Goal: Feedback & Contribution: Submit feedback/report problem

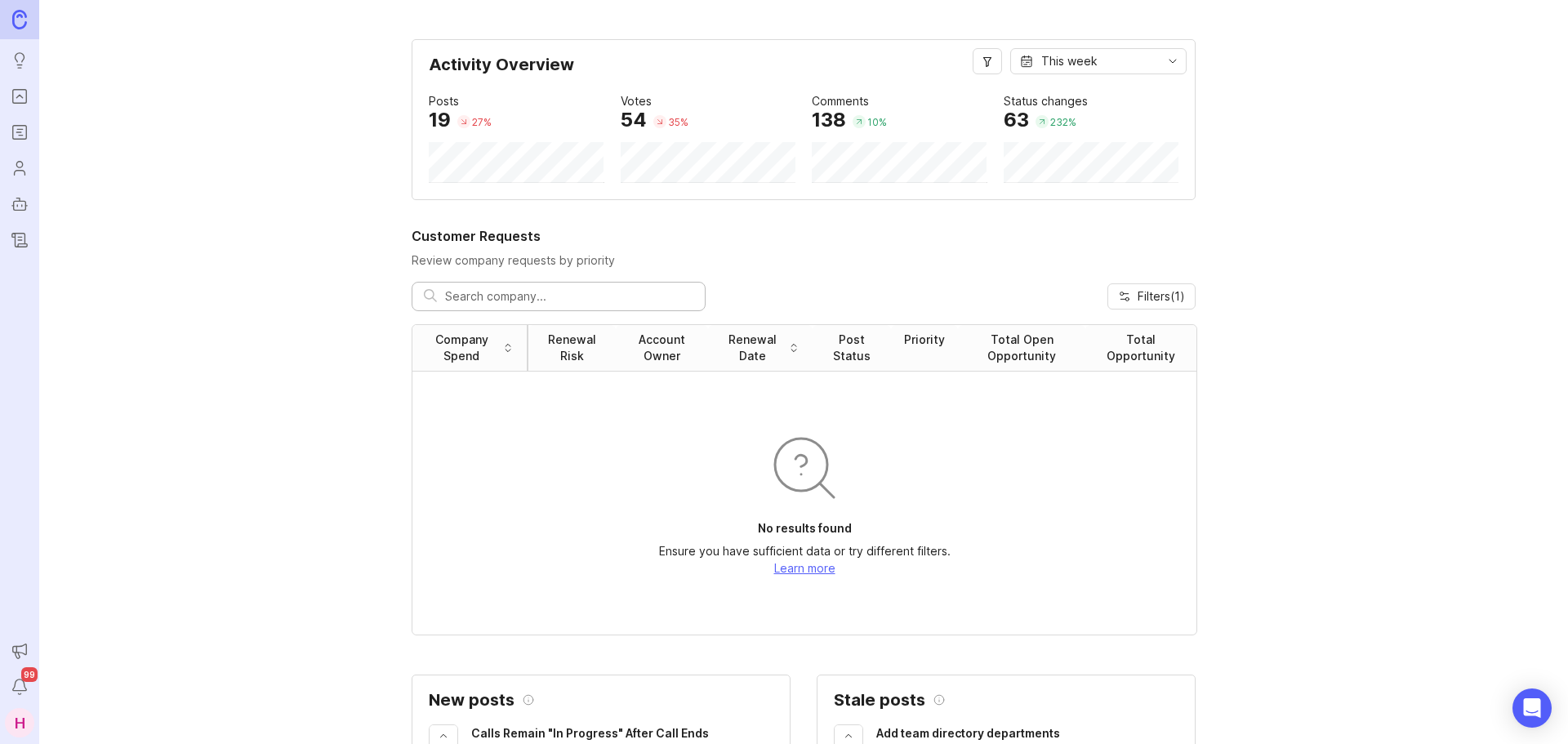
click at [28, 104] on icon "Portal" at bounding box center [19, 96] width 18 height 20
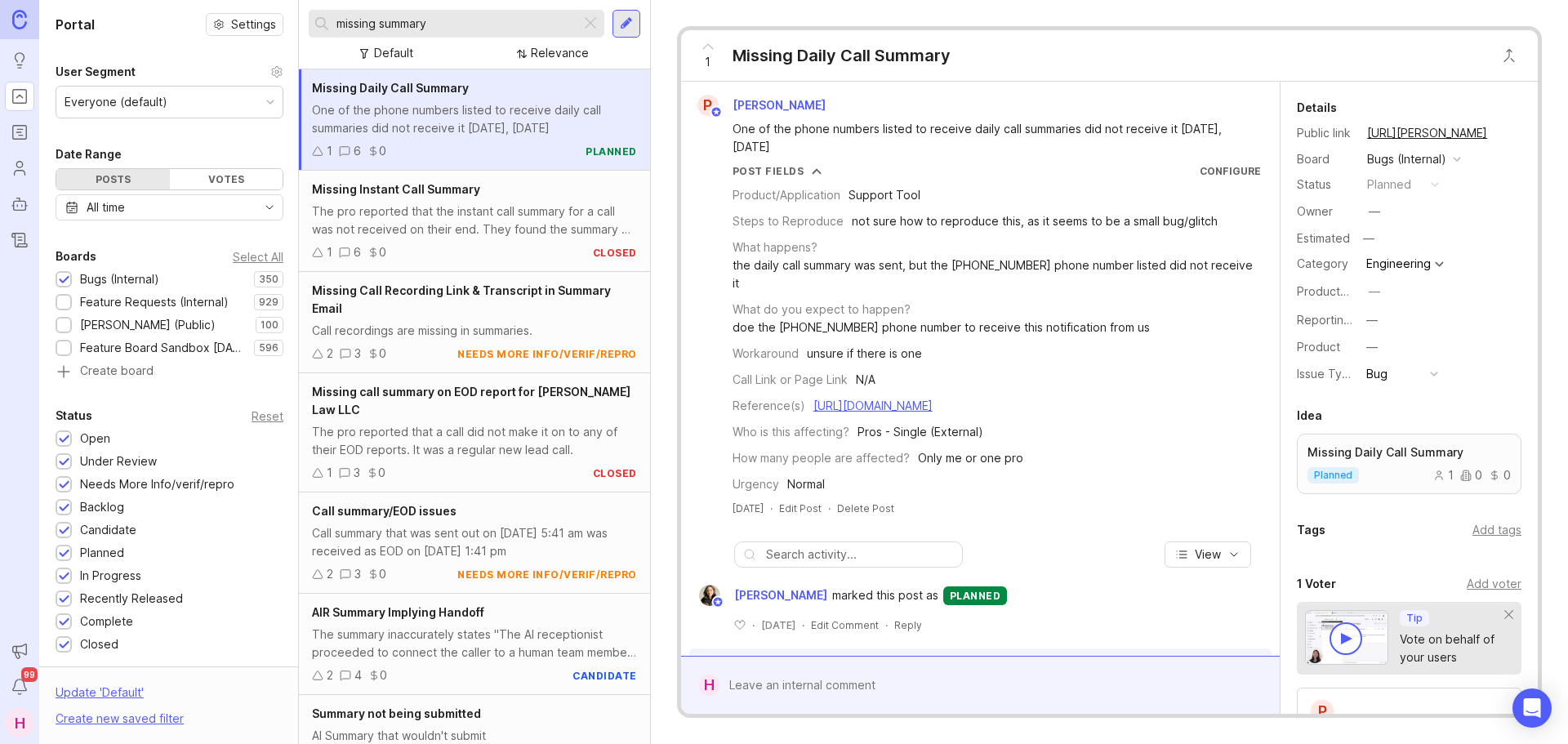
click at [101, 302] on div "Feature Requests (Internal)" at bounding box center [155, 302] width 149 height 18
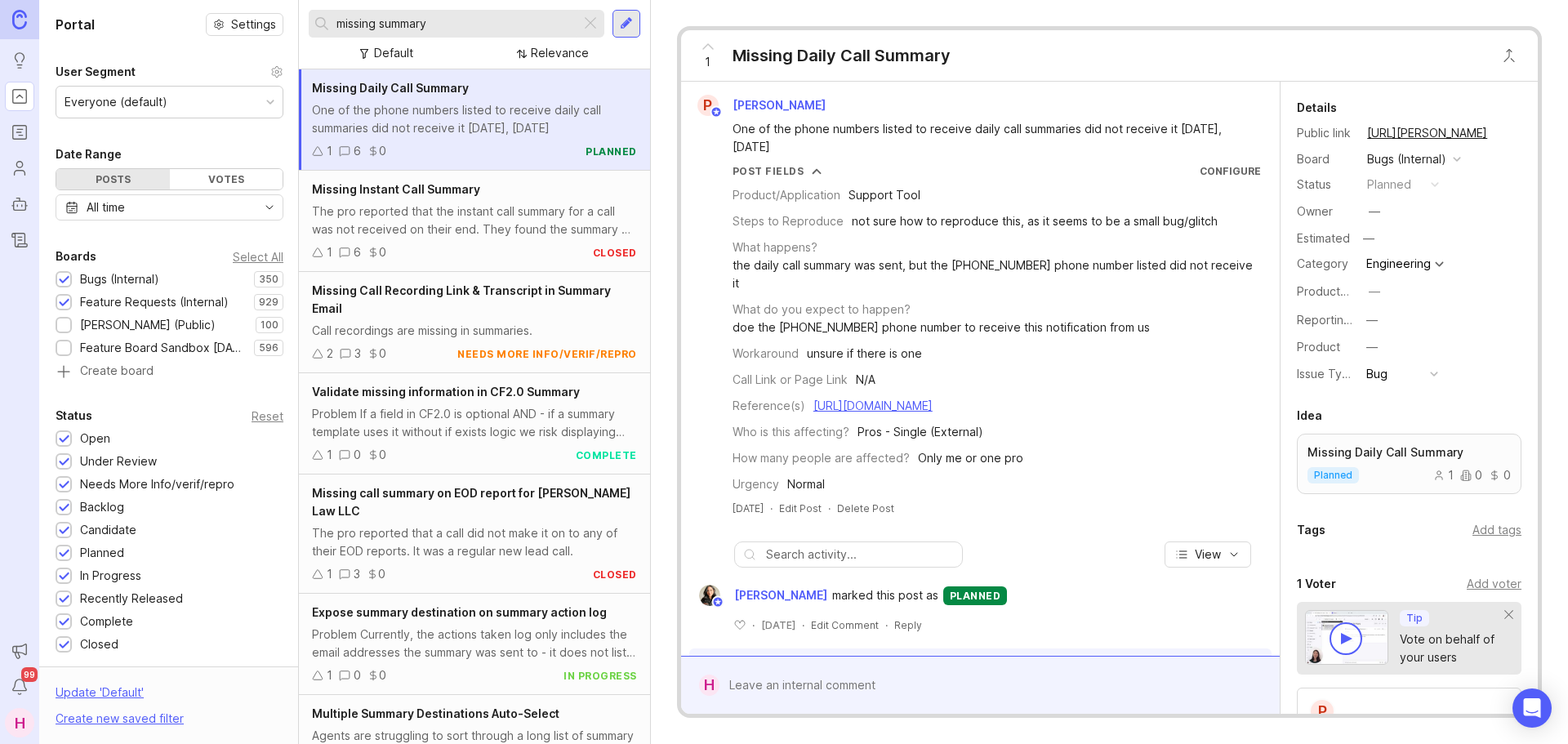
click at [101, 300] on div "Feature Requests (Internal)" at bounding box center [155, 302] width 149 height 18
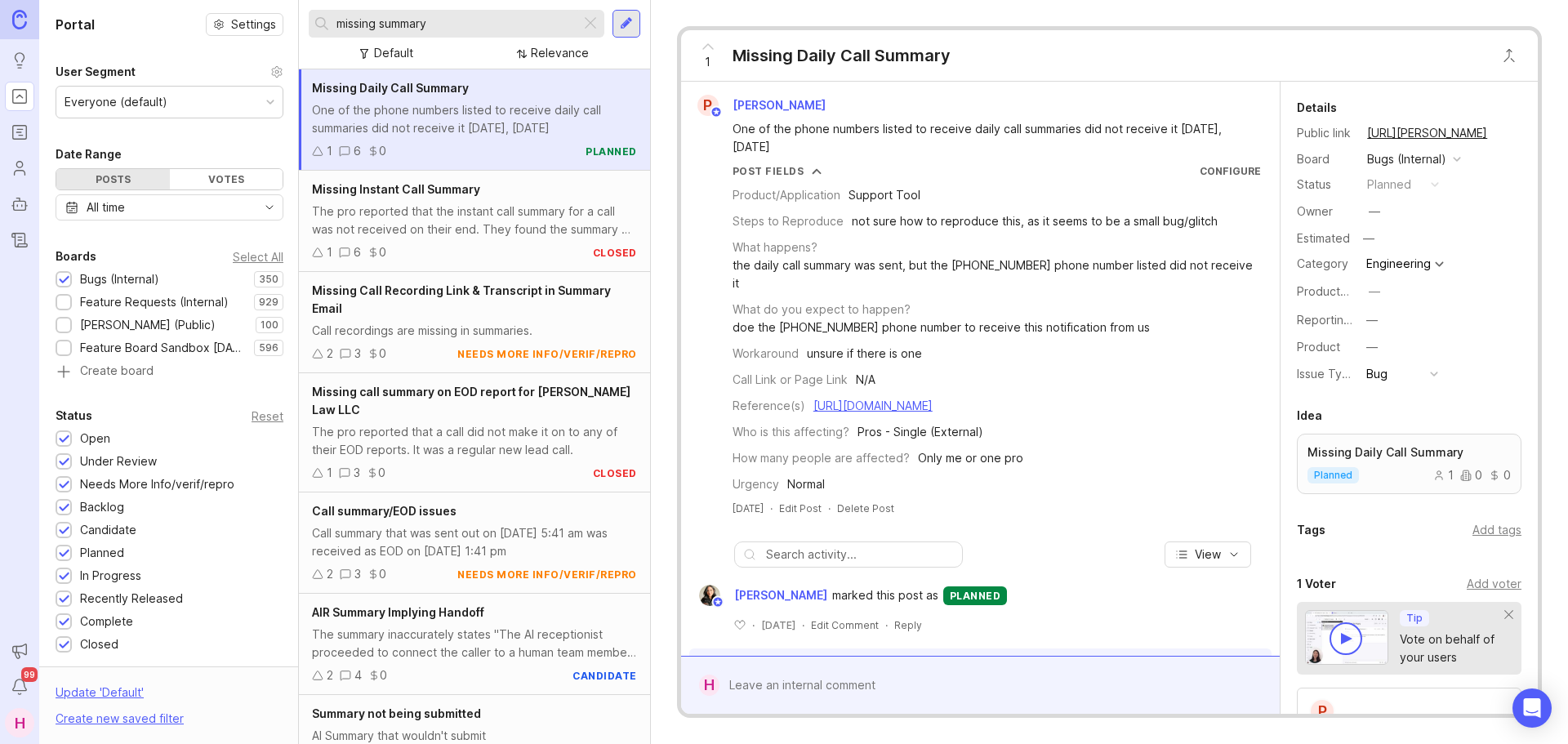
click at [456, 25] on input "missing summary" at bounding box center [455, 23] width 238 height 18
click at [587, 21] on div at bounding box center [591, 23] width 20 height 22
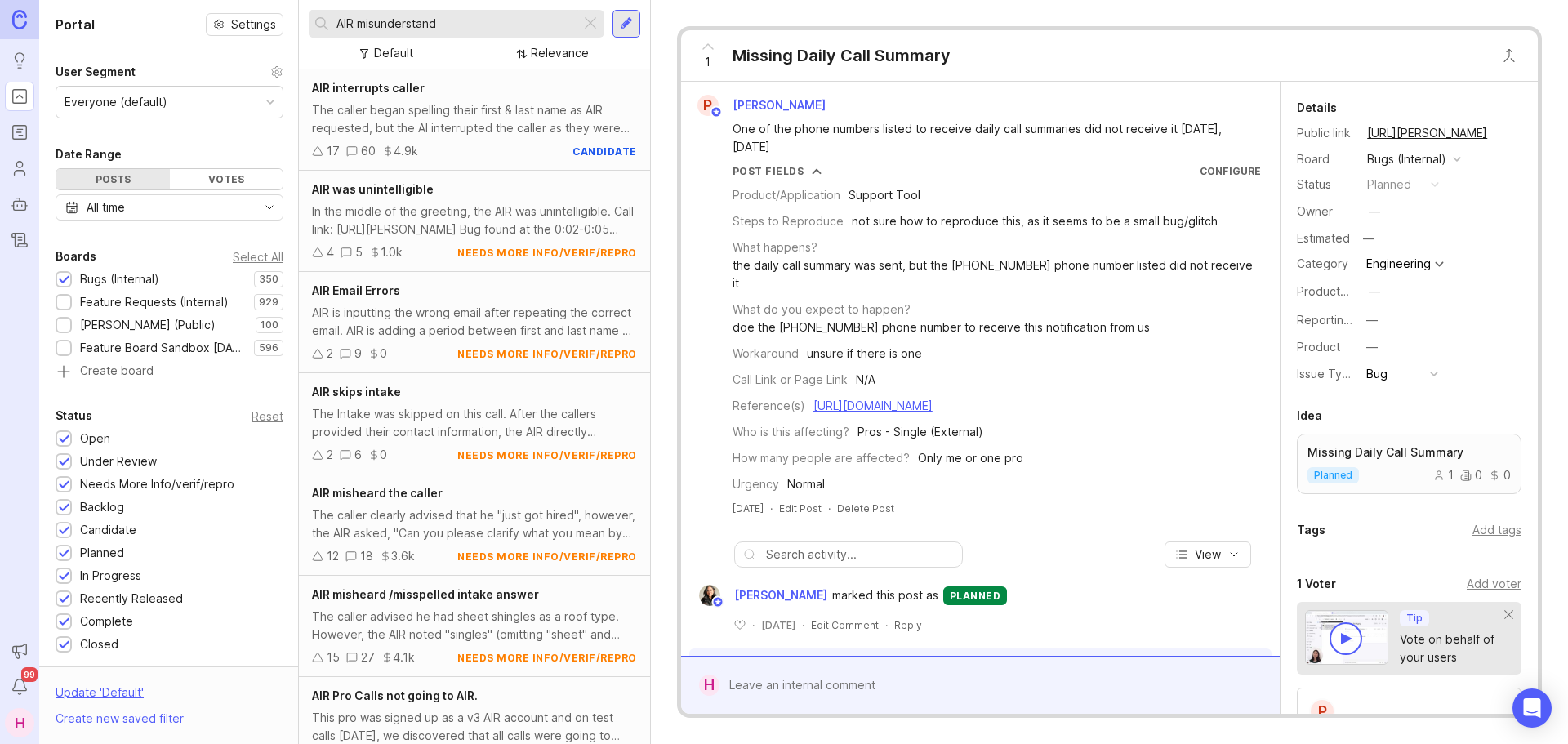
type input "AIR misunderstand"
click at [493, 529] on div "The caller clearly advised that he "just got hired", however, the AIR asked, "C…" at bounding box center [475, 525] width 325 height 36
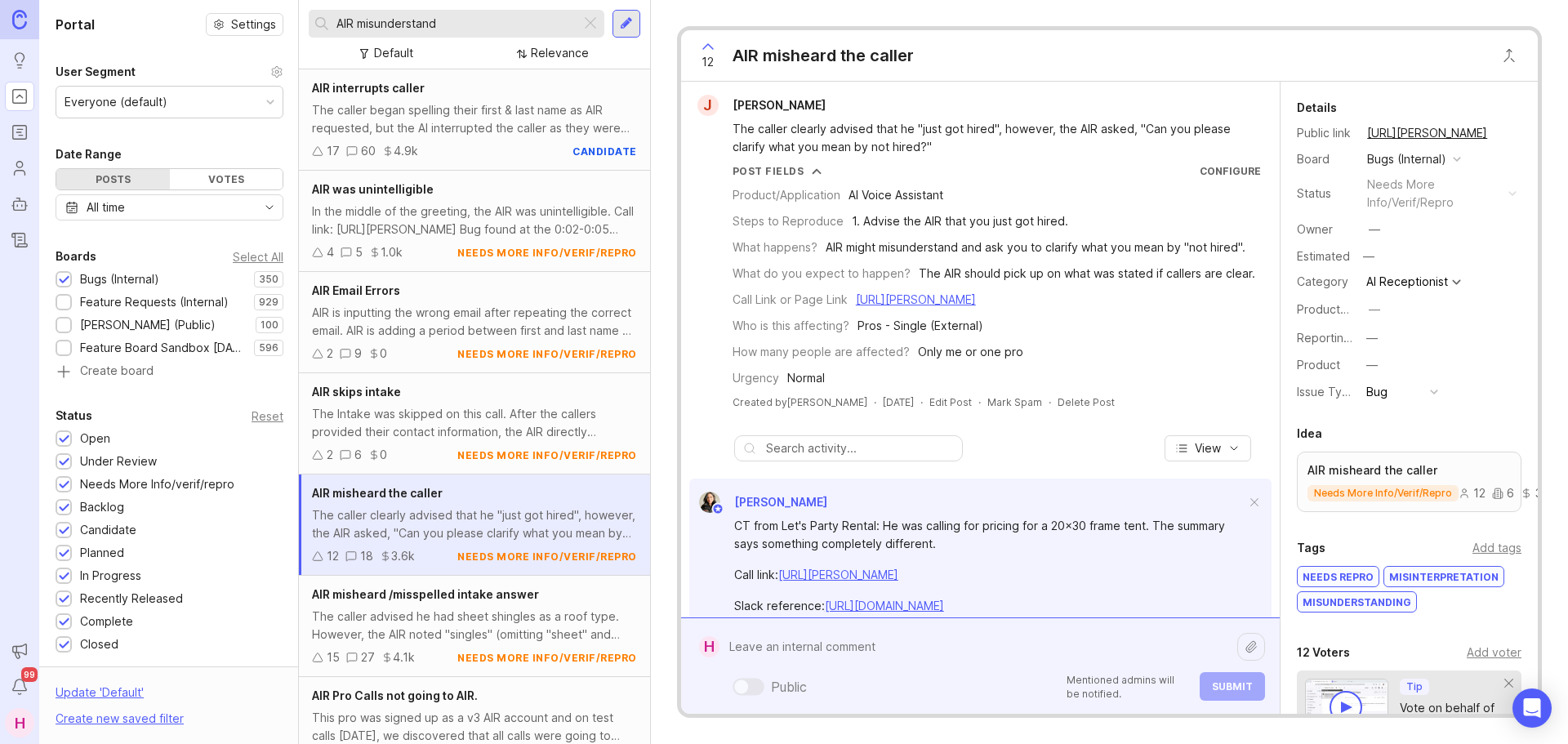
click at [810, 673] on div "Public Mentioned admins will be notified. Submit" at bounding box center [992, 666] width 546 height 69
paste textarea "MDM Roofing Inc."
paste textarea "Call: [URL][PERSON_NAME]"
paste textarea "AI misunderstood the caller. He said "estimate" and the bot heard "Vestibule"."
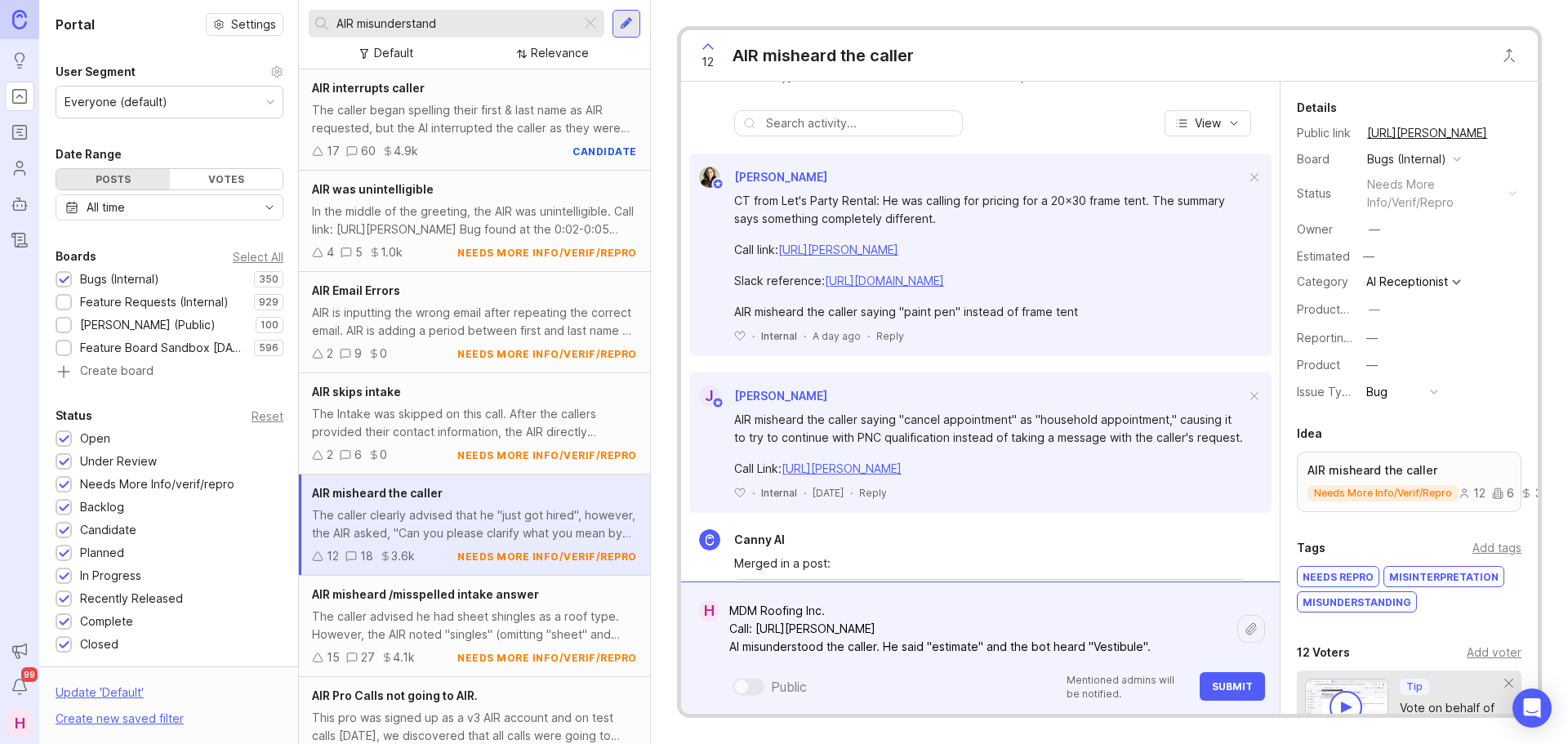
scroll to position [326, 0]
type textarea "MDM Roofing Inc. Call: [URL][PERSON_NAME] AI misunderstood the caller. He said …"
click at [1229, 687] on span "Submit" at bounding box center [1232, 687] width 41 height 12
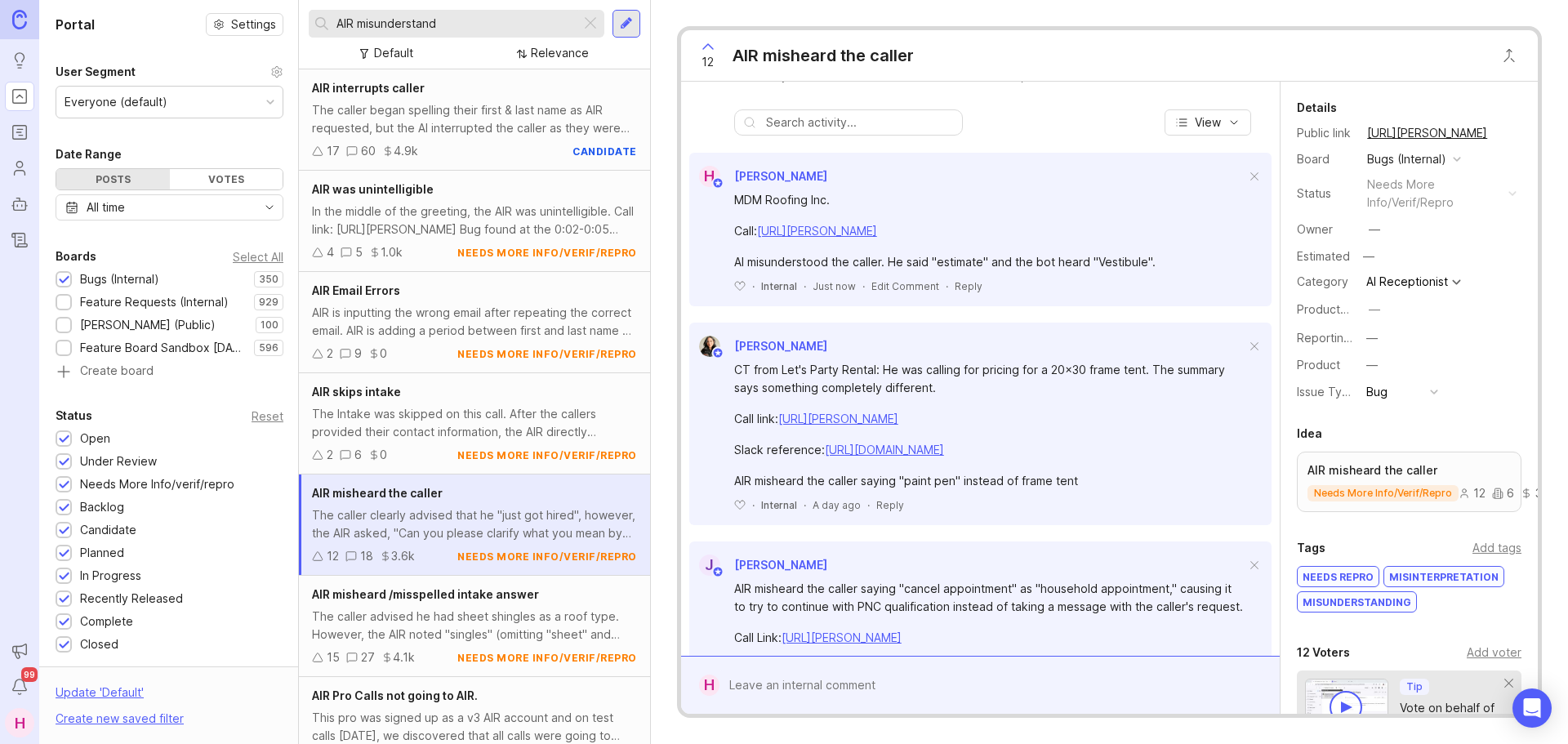
click at [592, 25] on div at bounding box center [591, 23] width 20 height 22
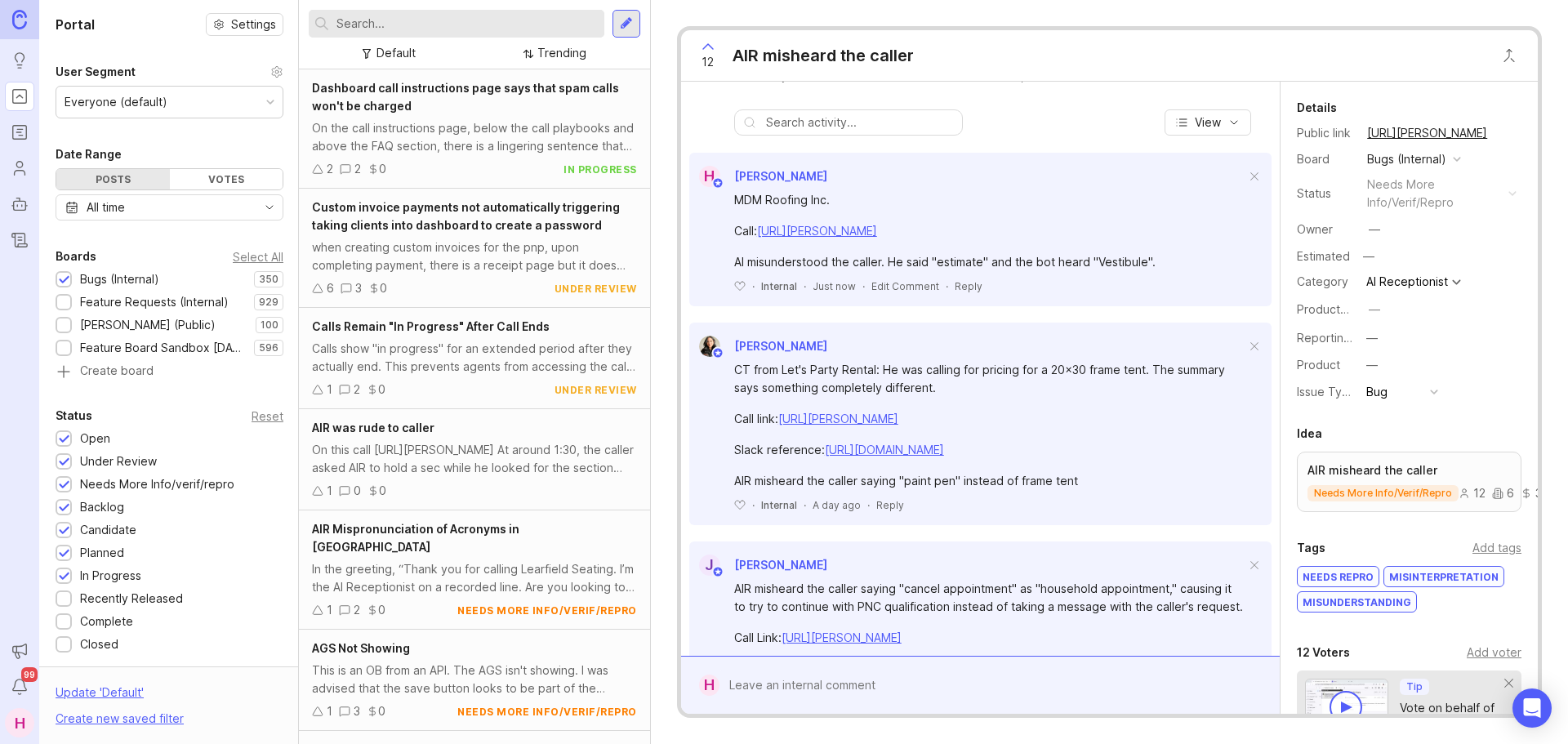
click at [477, 24] on input "text" at bounding box center [467, 23] width 261 height 18
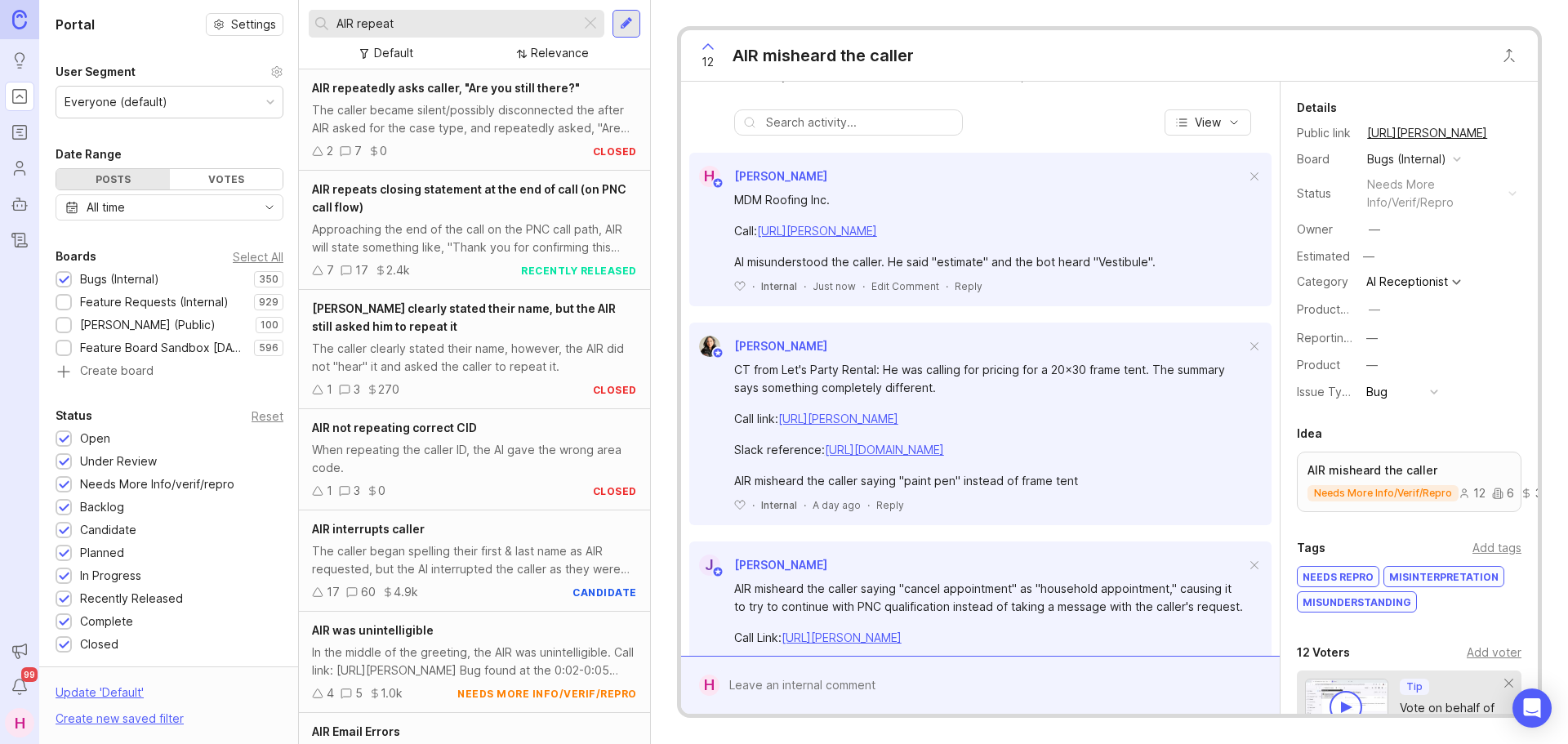
type input "AIR repeat"
click at [495, 221] on div "Approaching the end of the call on the PNC call path, AIR will state something …" at bounding box center [475, 239] width 325 height 36
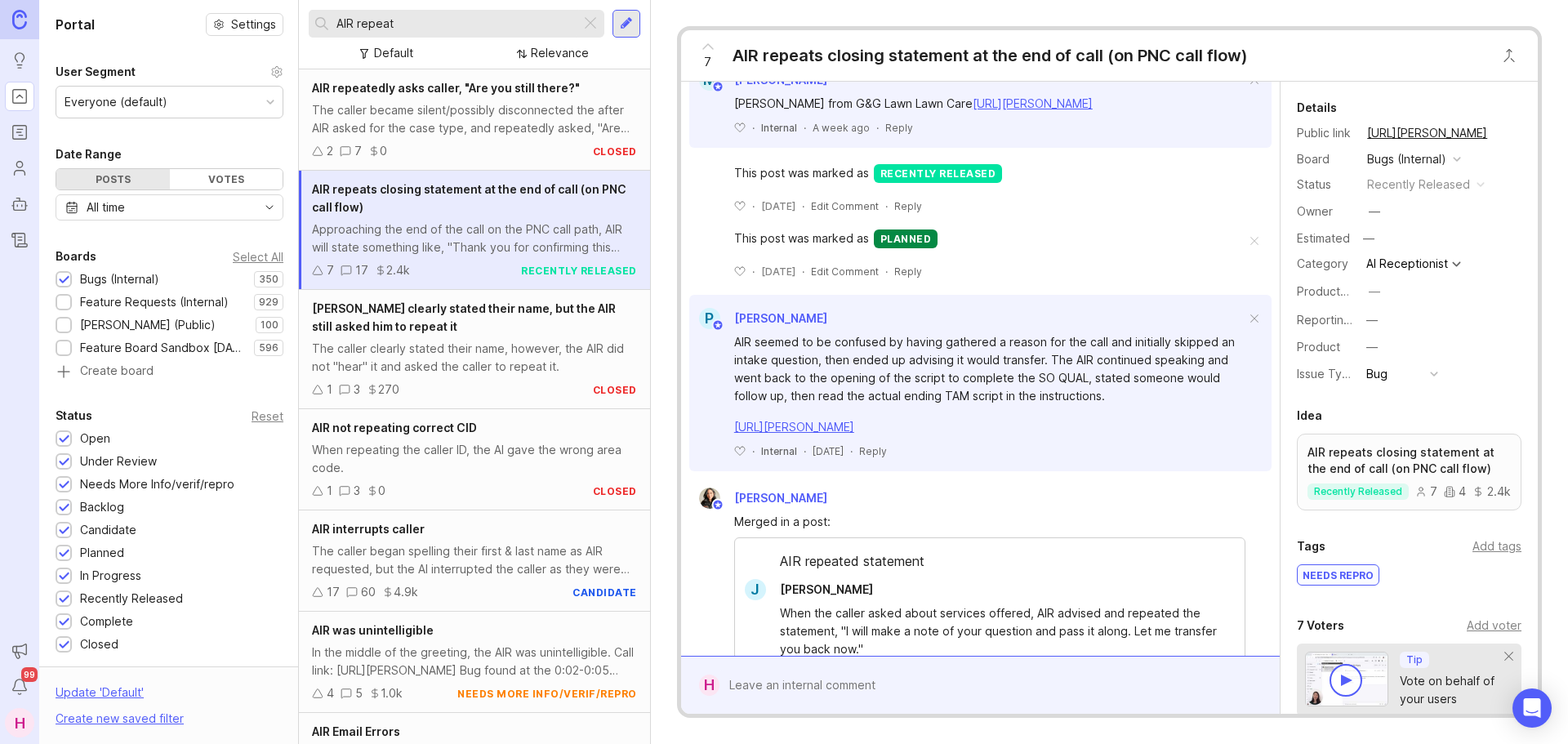
scroll to position [734, 0]
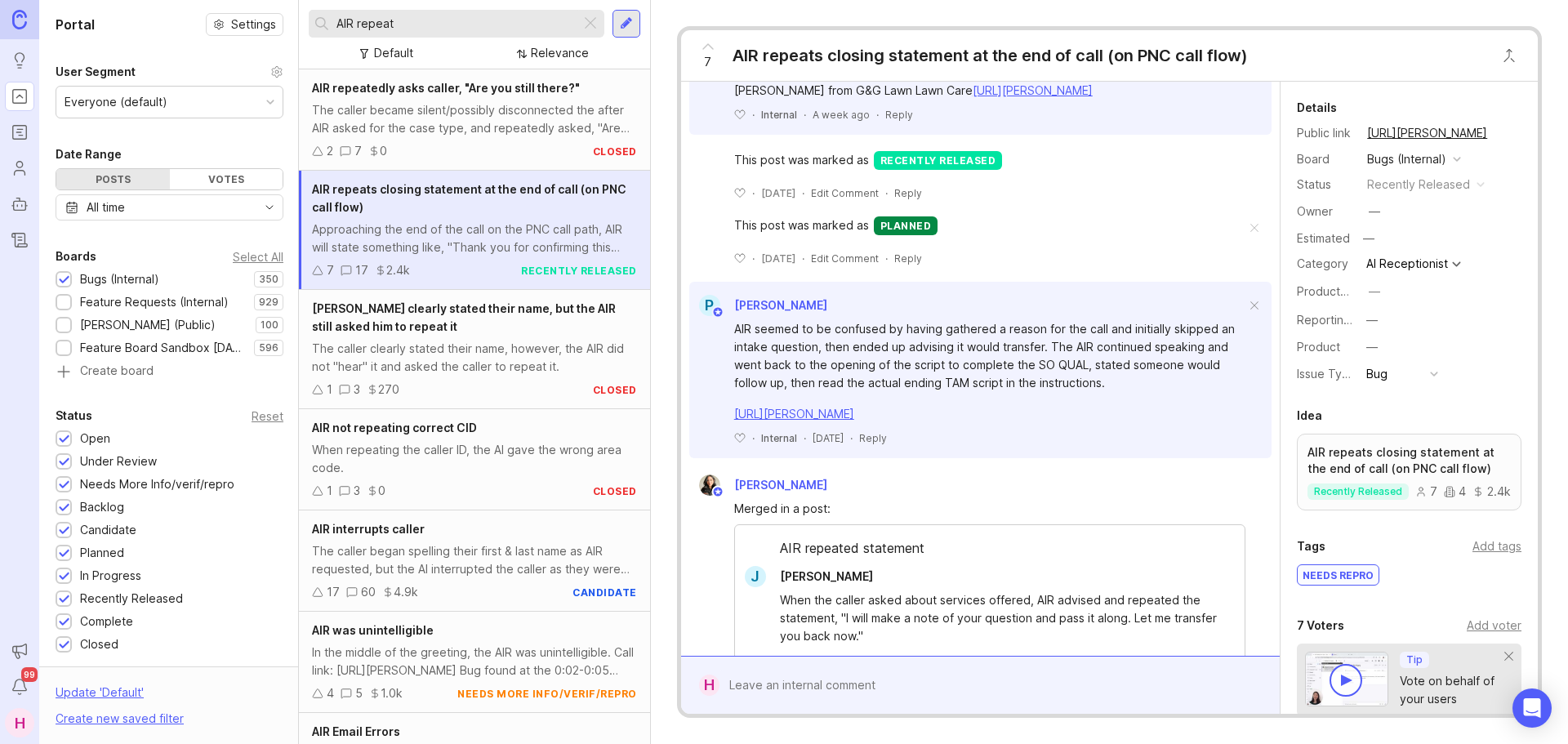
click at [889, 677] on div at bounding box center [992, 685] width 546 height 31
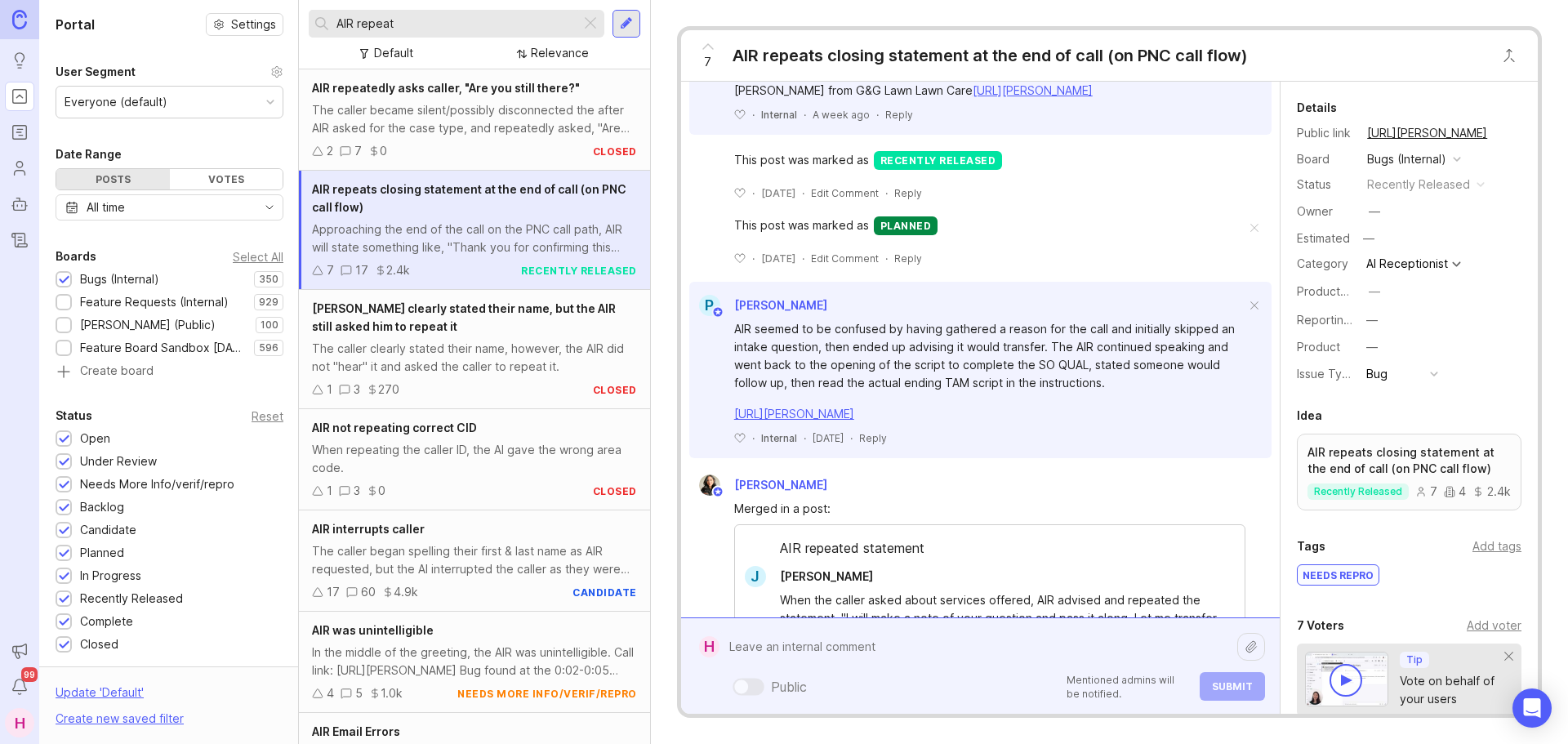
paste textarea "MDM Roofing Inc."
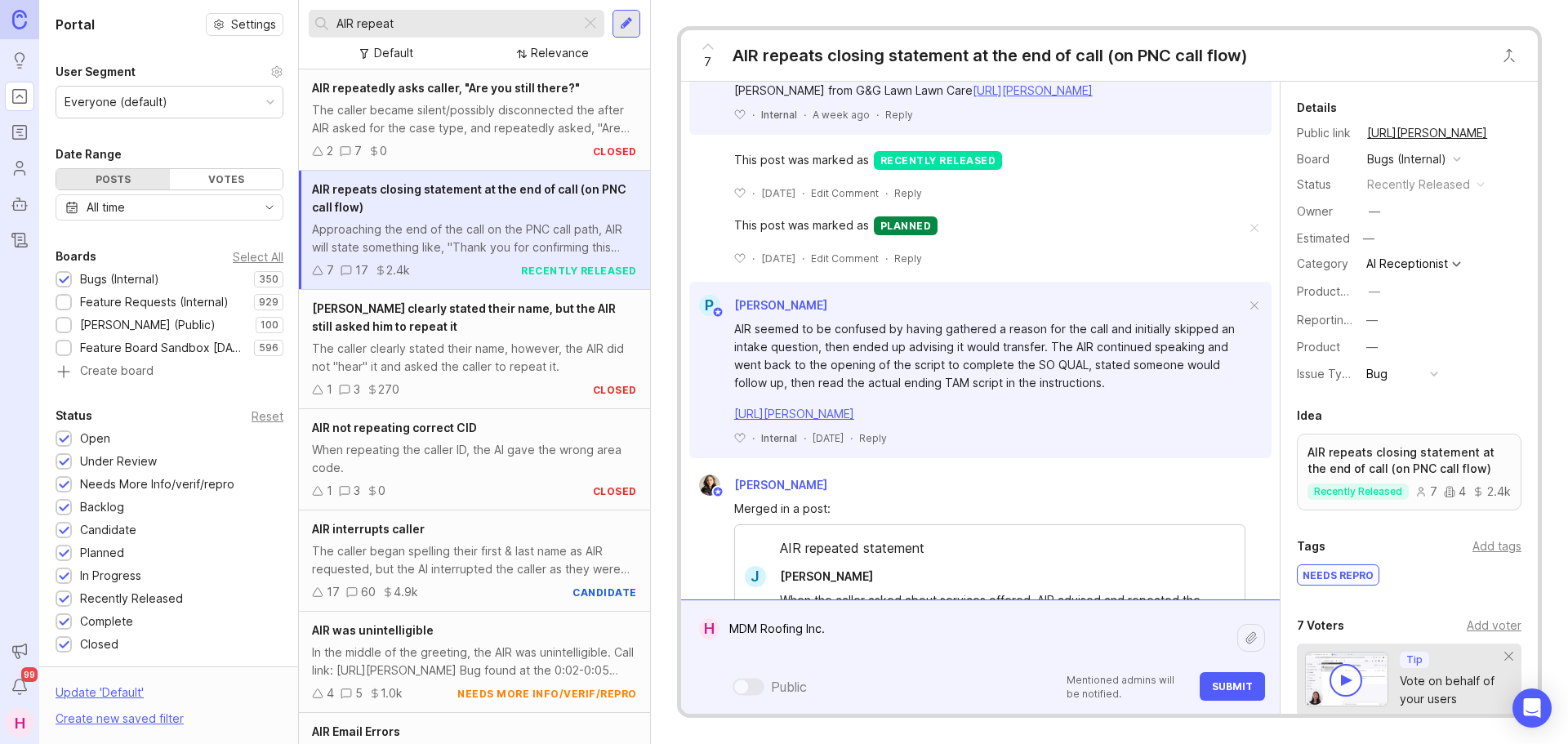
paste textarea "Call: [URL][PERSON_NAME]"
paste textarea "he bot repeated a statement twice saying "let me finalize this for you", and th…"
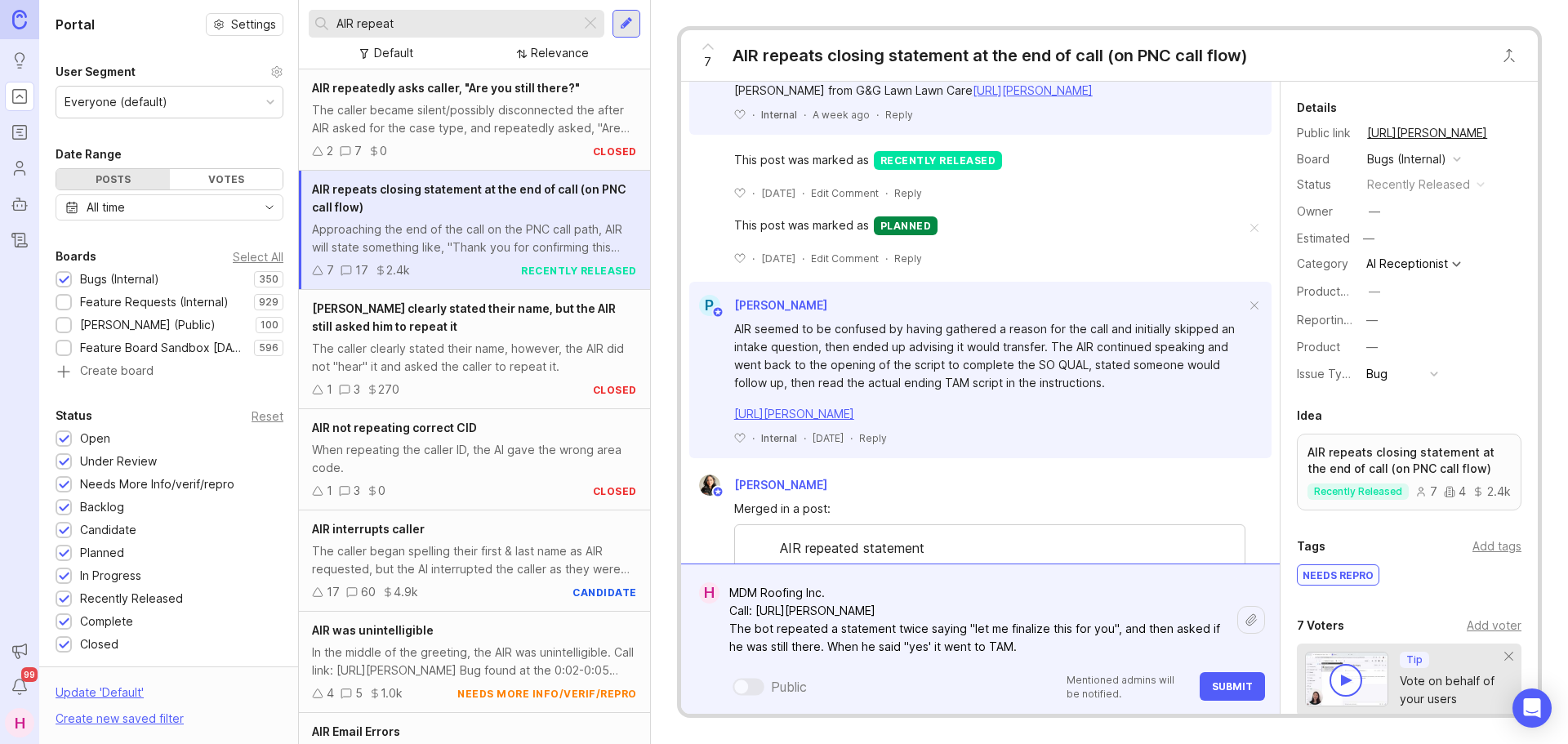
drag, startPoint x: 1022, startPoint y: 642, endPoint x: 738, endPoint y: 626, distance: 284.5
click at [738, 626] on textarea "MDM Roofing Inc. Call: [URL][PERSON_NAME] The bot repeated a statement twice sa…" at bounding box center [978, 620] width 518 height 85
type textarea "MDM Roofing Inc. Call: [URL][PERSON_NAME] The bot repeated a statement twice sa…"
click at [1243, 690] on span "Submit" at bounding box center [1232, 687] width 41 height 12
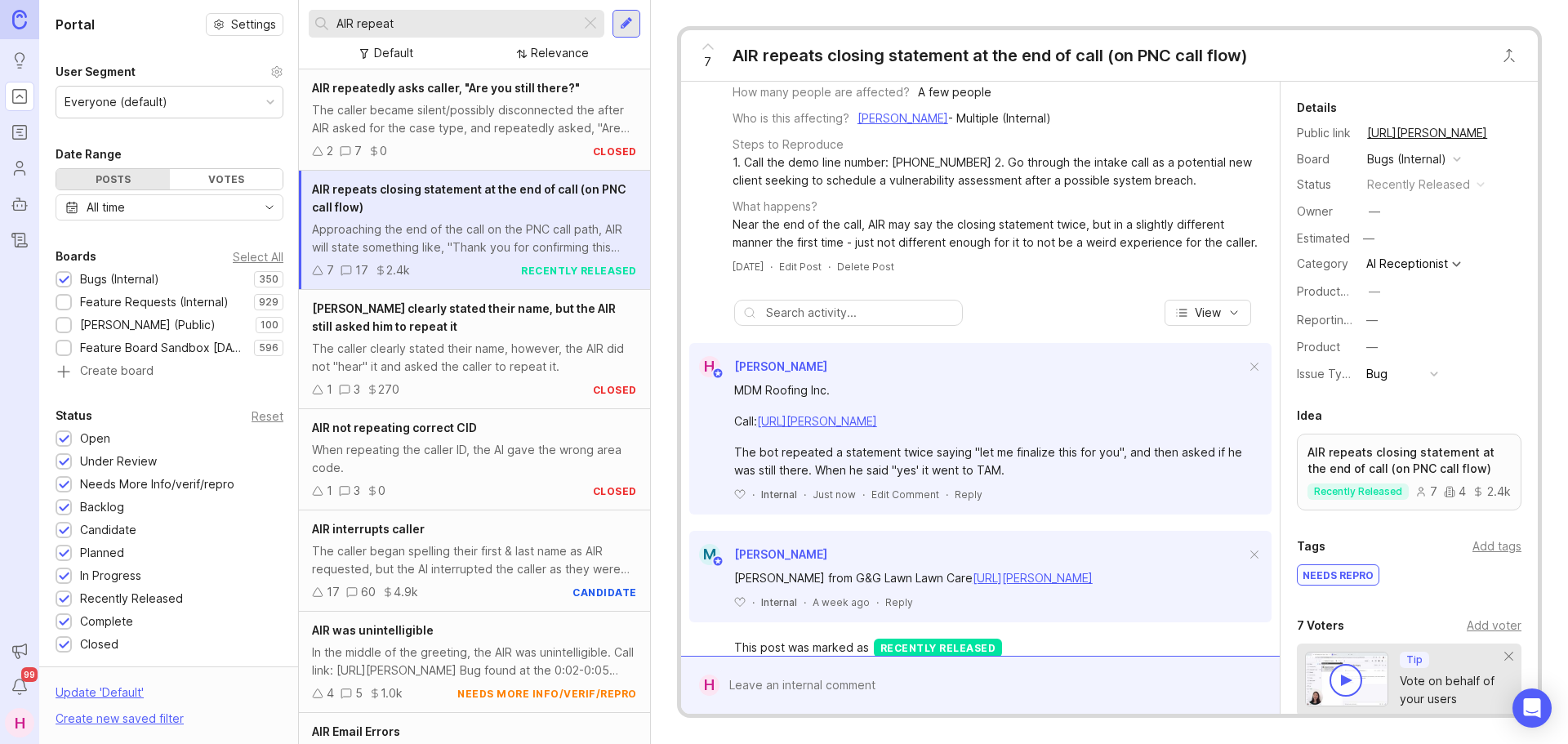
scroll to position [433, 0]
click at [707, 51] on icon at bounding box center [708, 47] width 20 height 20
click at [593, 22] on div at bounding box center [591, 23] width 20 height 22
